Goal: Communication & Community: Answer question/provide support

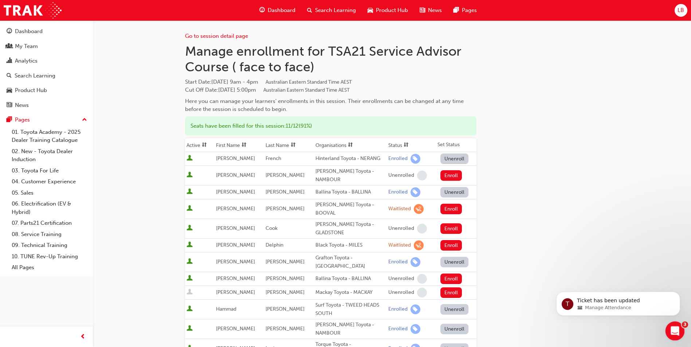
click at [673, 325] on icon "Open Intercom Messenger" at bounding box center [674, 330] width 12 height 12
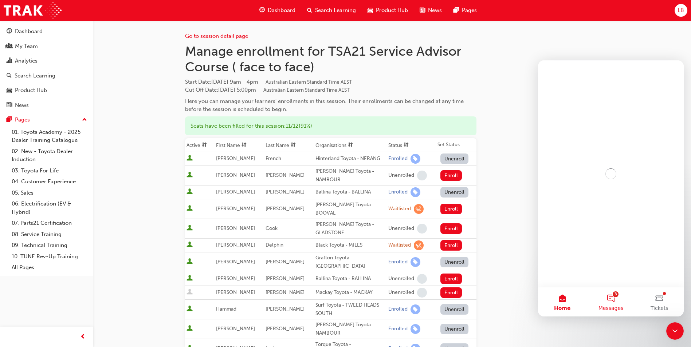
click at [610, 297] on button "3 Messages" at bounding box center [610, 302] width 48 height 29
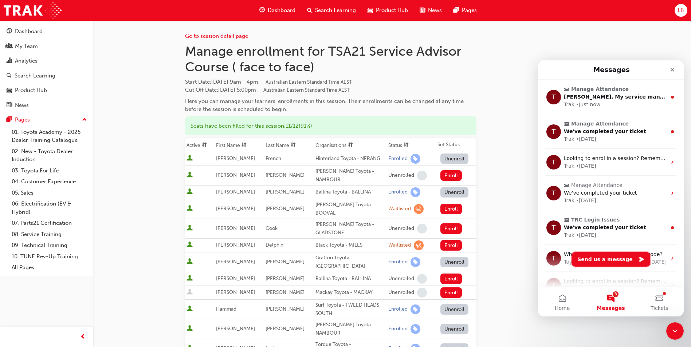
click at [605, 259] on button "Send us a message" at bounding box center [610, 259] width 79 height 15
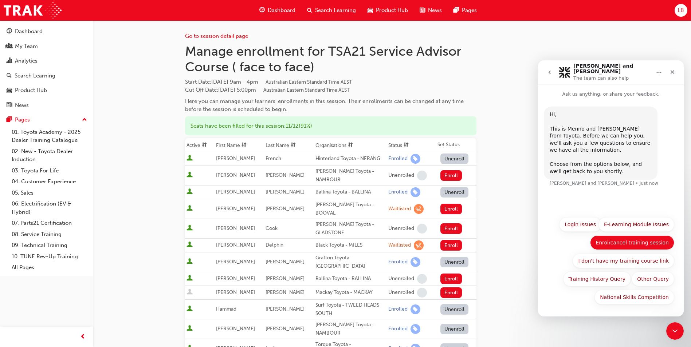
click at [636, 239] on button "Enrol/cancel training session" at bounding box center [632, 243] width 84 height 15
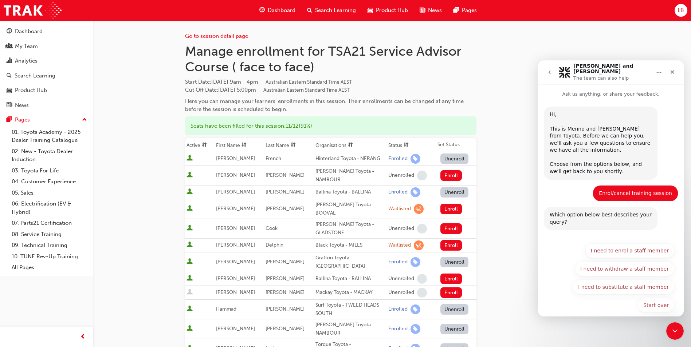
scroll to position [4, 0]
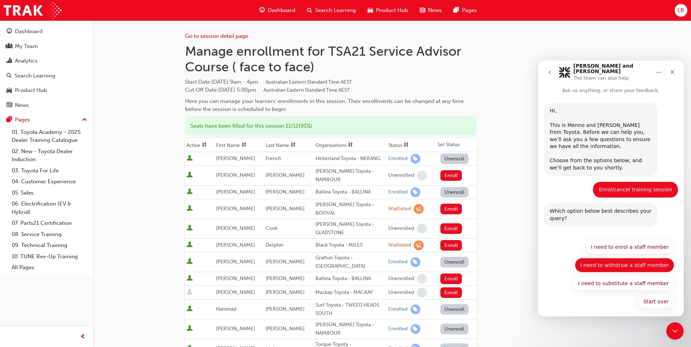
click at [622, 259] on button "I need to withdraw a staff member" at bounding box center [623, 265] width 99 height 15
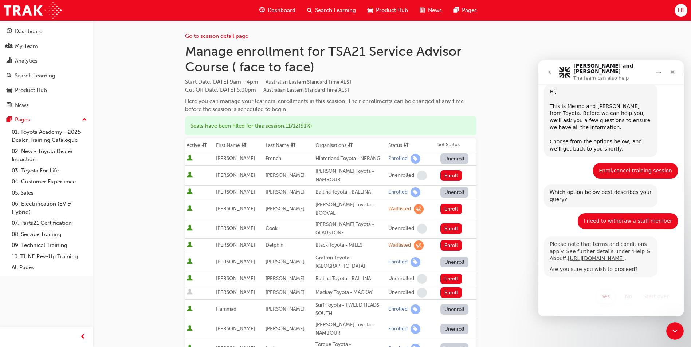
scroll to position [25, 0]
click at [601, 296] on button "Yes" at bounding box center [605, 296] width 19 height 15
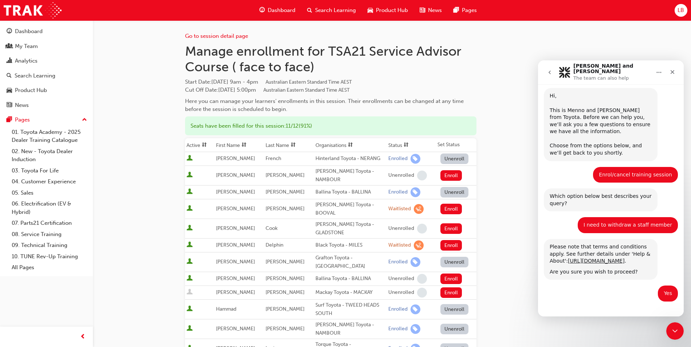
scroll to position [265, 0]
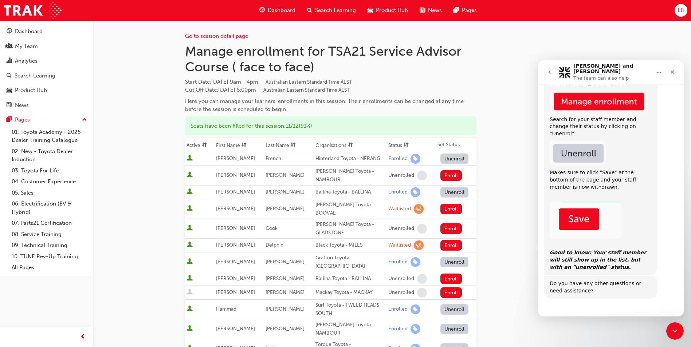
click at [557, 285] on div "Do you have any other questions or need assistance?" at bounding box center [600, 287] width 102 height 14
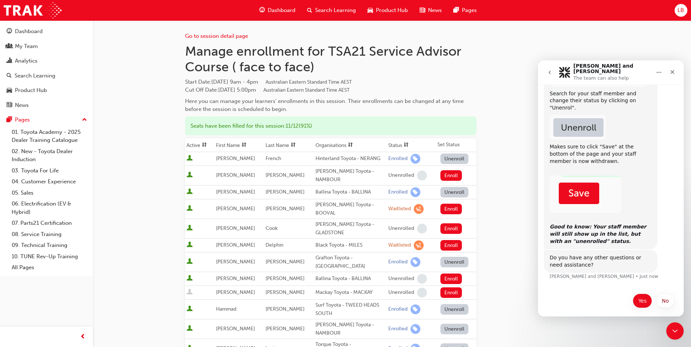
click at [633, 295] on button "Yes" at bounding box center [641, 301] width 19 height 15
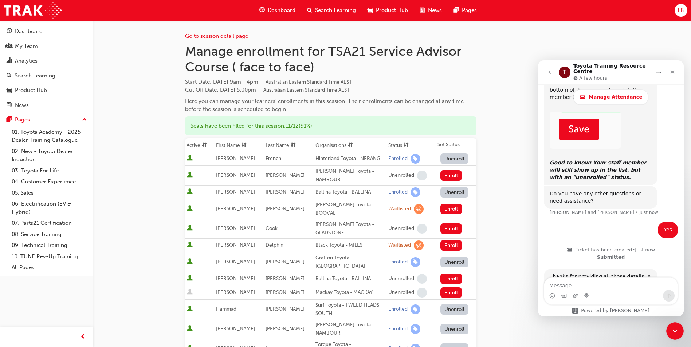
scroll to position [427, 0]
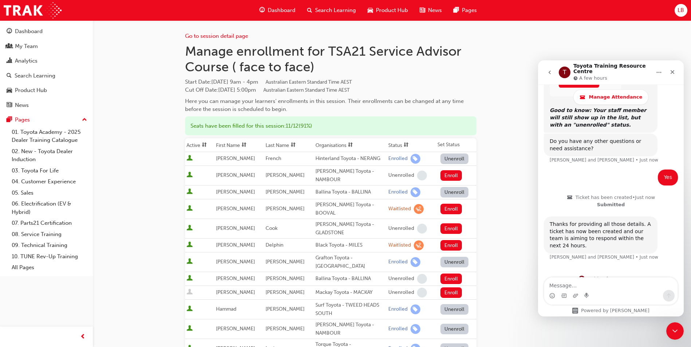
click at [577, 288] on textarea "Message…" at bounding box center [610, 284] width 133 height 12
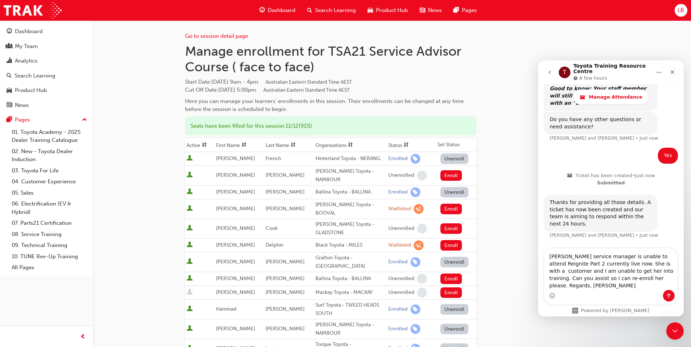
scroll to position [456, 0]
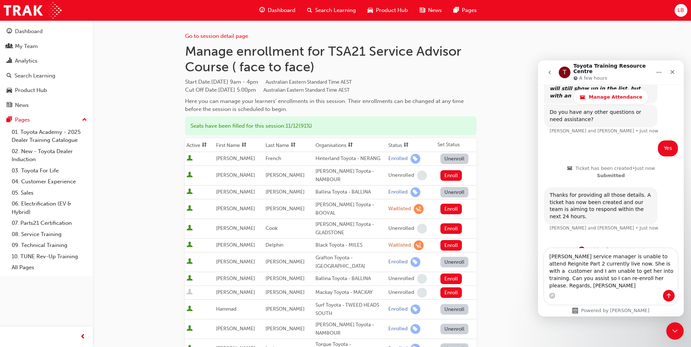
type textarea "[PERSON_NAME] service manager is unable to attend Reignite Part 2 currently liv…"
click at [665, 293] on button "Send a message…" at bounding box center [669, 296] width 12 height 12
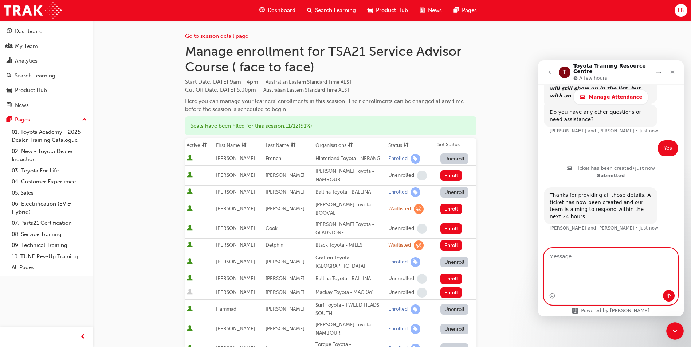
scroll to position [478, 0]
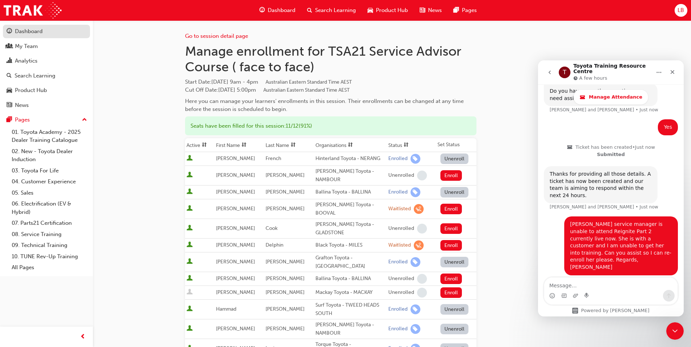
click at [41, 31] on div "Dashboard" at bounding box center [29, 31] width 28 height 8
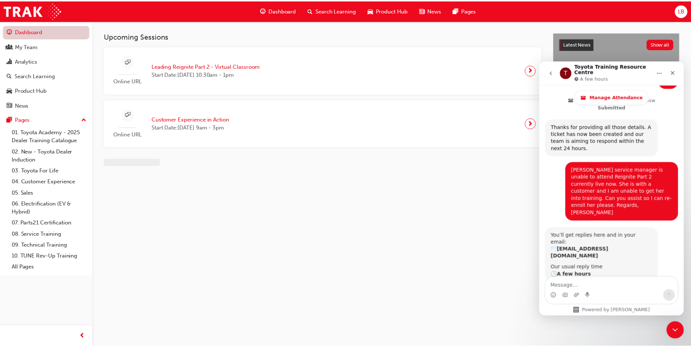
scroll to position [525, 0]
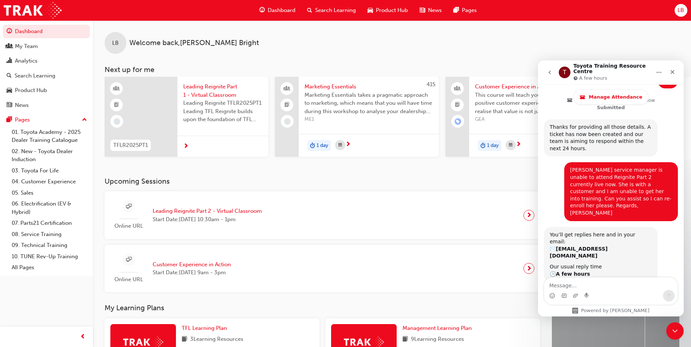
click at [278, 9] on span "Dashboard" at bounding box center [282, 10] width 28 height 8
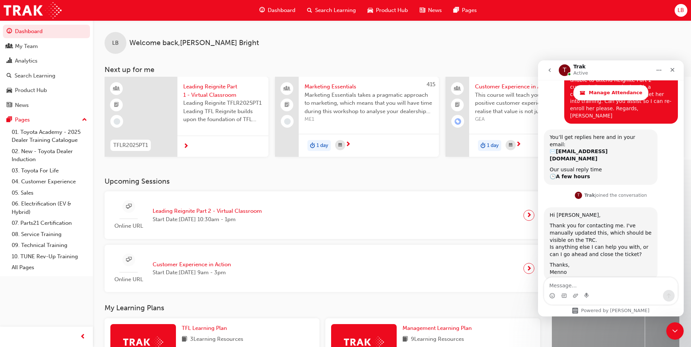
scroll to position [618, 0]
click at [576, 288] on textarea "Message…" at bounding box center [610, 284] width 133 height 12
type textarea "Close. Many thanks [PERSON_NAME]."
click at [666, 295] on icon "Send a message…" at bounding box center [668, 296] width 6 height 6
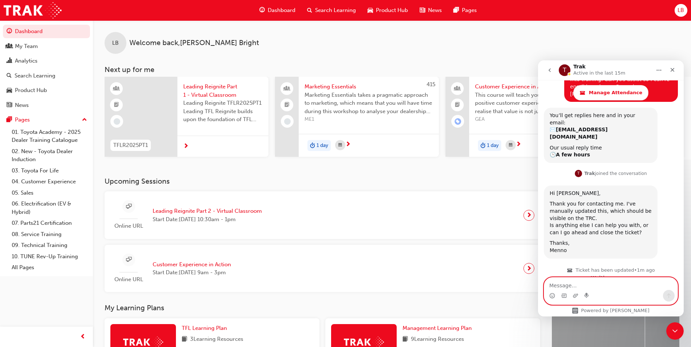
scroll to position [664, 0]
